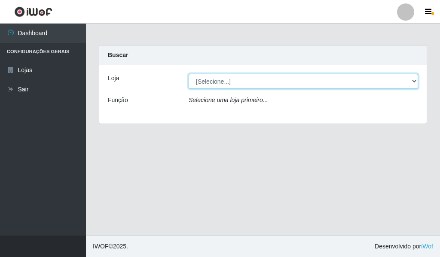
click at [413, 83] on select "[Selecione...] Queiroz Atacadão - Catolé do Rocha" at bounding box center [303, 81] width 229 height 15
select select "500"
click at [189, 74] on select "[Selecione...] Queiroz Atacadão - Catolé do Rocha" at bounding box center [303, 81] width 229 height 15
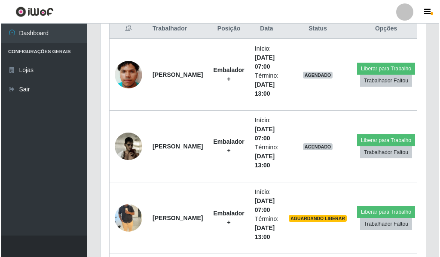
scroll to position [387, 0]
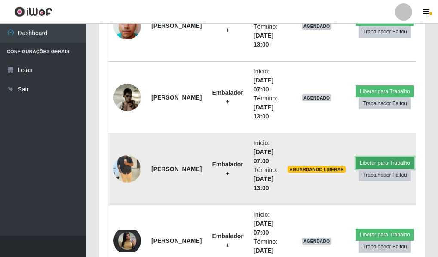
click at [395, 165] on button "Liberar para Trabalho" at bounding box center [385, 163] width 58 height 12
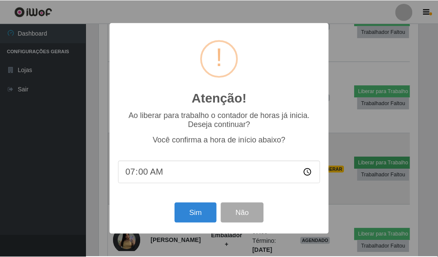
scroll to position [178, 321]
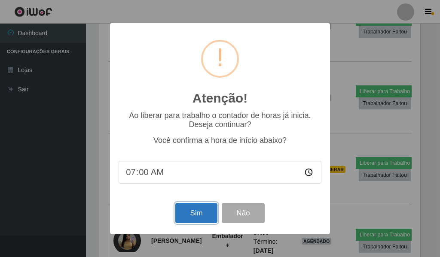
click at [204, 219] on button "Sim" at bounding box center [196, 213] width 42 height 20
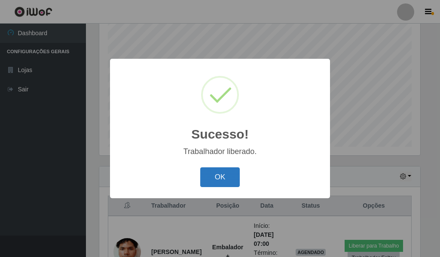
click at [225, 175] on button "OK" at bounding box center [220, 178] width 40 height 20
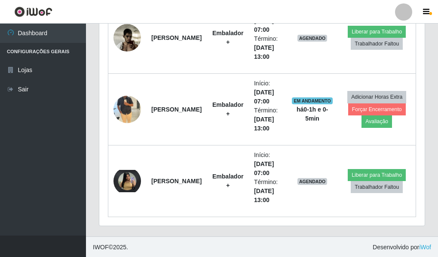
scroll to position [447, 0]
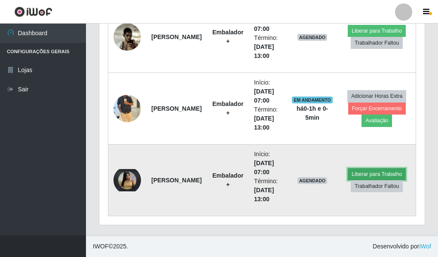
click at [378, 173] on button "Liberar para Trabalho" at bounding box center [377, 174] width 58 height 12
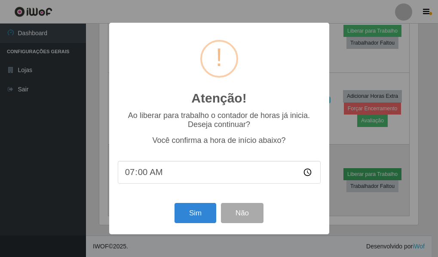
scroll to position [178, 321]
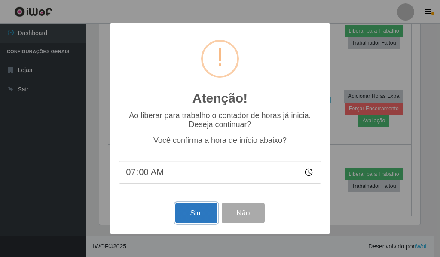
click at [207, 217] on button "Sim" at bounding box center [196, 213] width 42 height 20
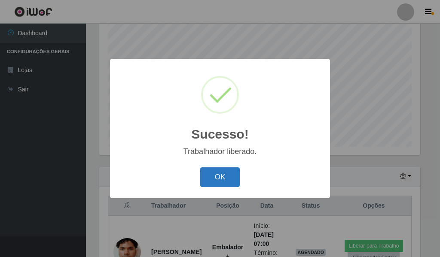
click at [223, 176] on button "OK" at bounding box center [220, 178] width 40 height 20
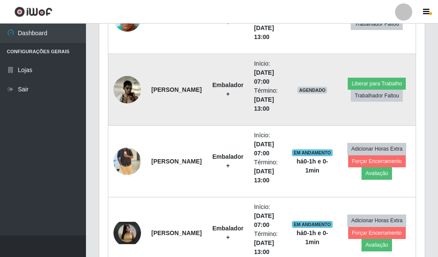
scroll to position [318, 0]
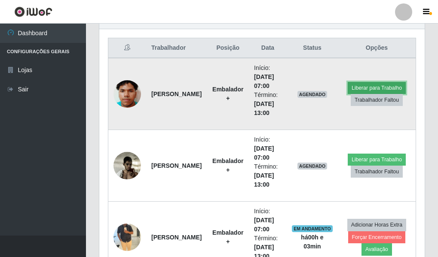
click at [398, 88] on button "Liberar para Trabalho" at bounding box center [377, 88] width 58 height 12
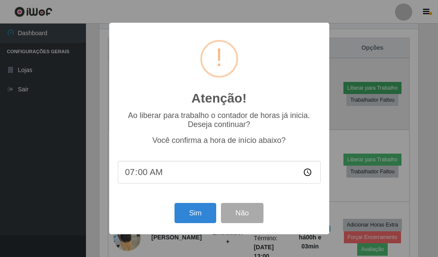
scroll to position [178, 321]
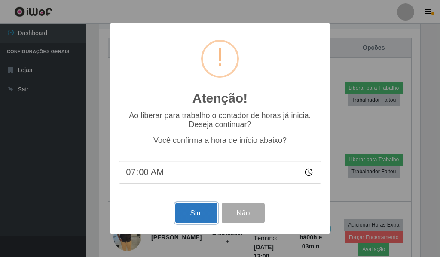
click at [191, 214] on button "Sim" at bounding box center [196, 213] width 42 height 20
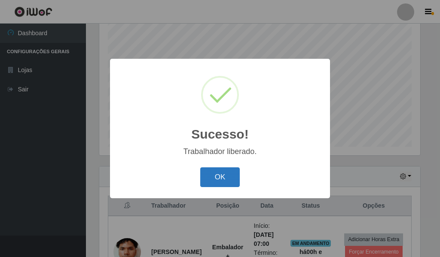
click at [224, 175] on button "OK" at bounding box center [220, 178] width 40 height 20
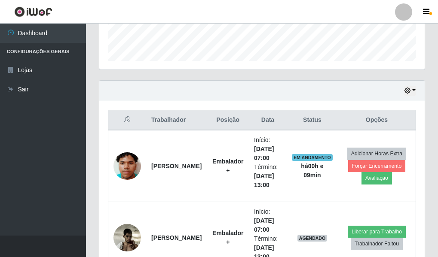
scroll to position [289, 0]
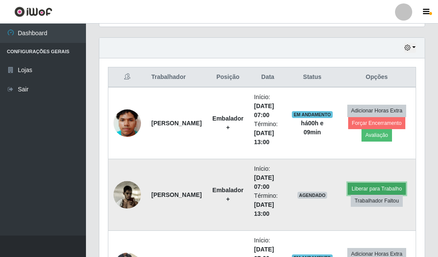
click at [383, 186] on button "Liberar para Trabalho" at bounding box center [377, 189] width 58 height 12
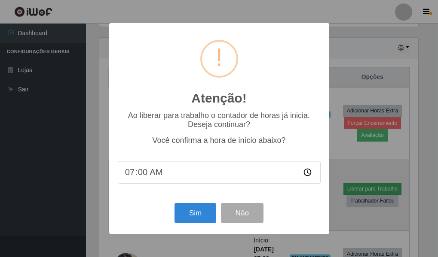
scroll to position [178, 321]
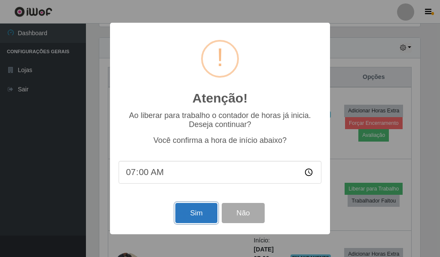
click at [205, 212] on button "Sim" at bounding box center [196, 213] width 42 height 20
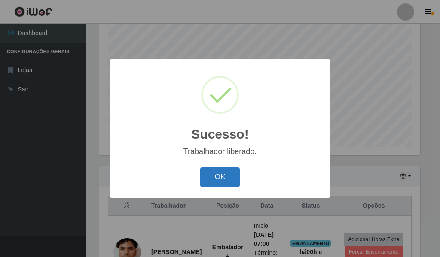
click at [220, 169] on button "OK" at bounding box center [220, 178] width 40 height 20
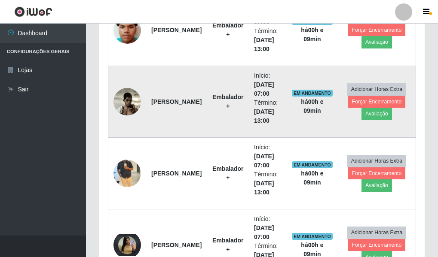
scroll to position [361, 0]
